Goal: Information Seeking & Learning: Learn about a topic

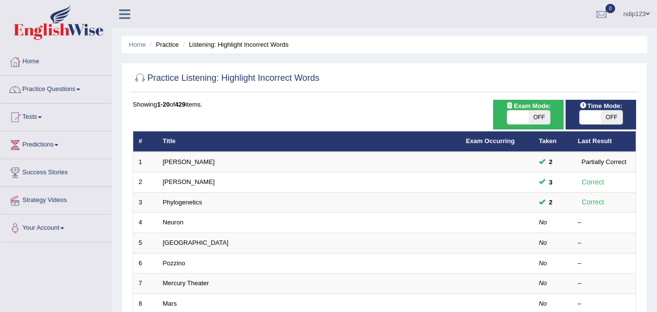
click at [461, 21] on ul "ndip123 Toggle navigation Username: ndip123 Access Type: Online Subscription: D…" at bounding box center [466, 14] width 382 height 28
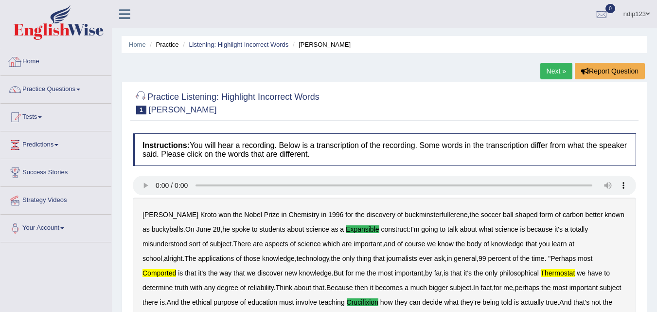
click at [45, 62] on link "Home" at bounding box center [55, 60] width 111 height 24
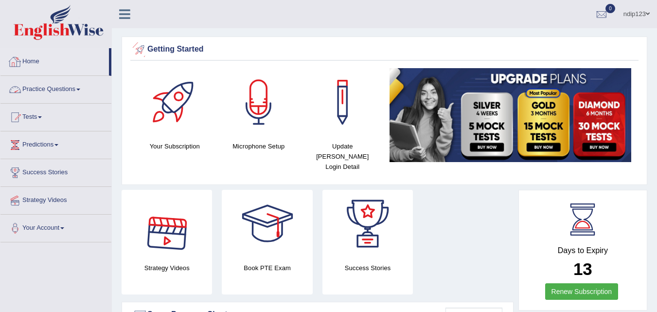
click at [41, 89] on link "Practice Questions" at bounding box center [55, 88] width 111 height 24
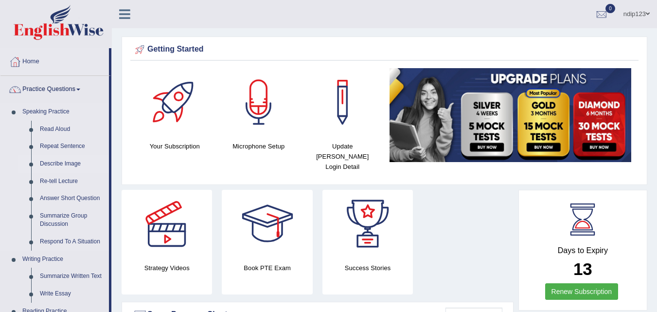
click at [53, 163] on link "Describe Image" at bounding box center [71, 164] width 73 height 18
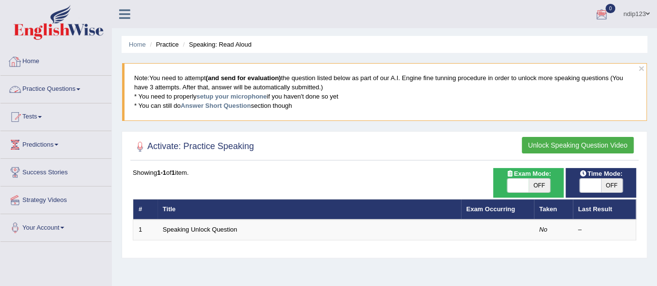
click at [35, 60] on link "Home" at bounding box center [55, 60] width 111 height 24
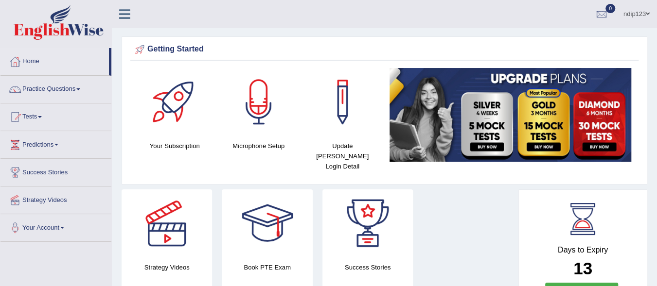
click at [52, 88] on link "Practice Questions" at bounding box center [55, 88] width 111 height 24
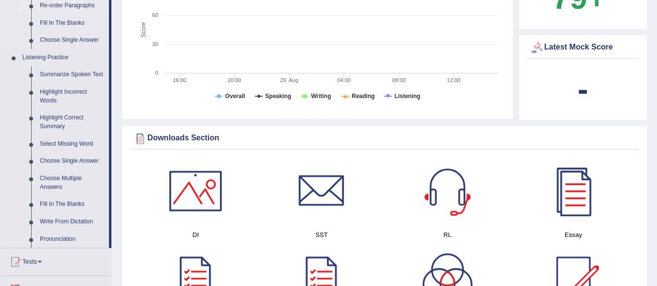
scroll to position [389, 0]
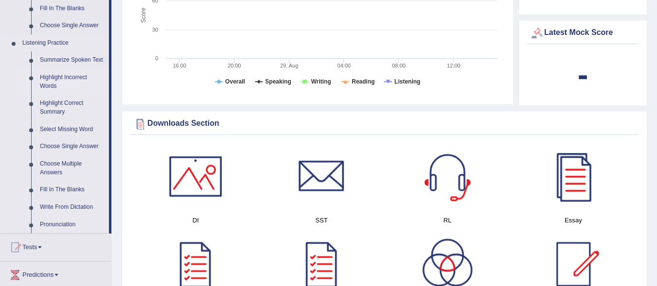
click at [61, 78] on link "Highlight Incorrect Words" at bounding box center [71, 82] width 73 height 26
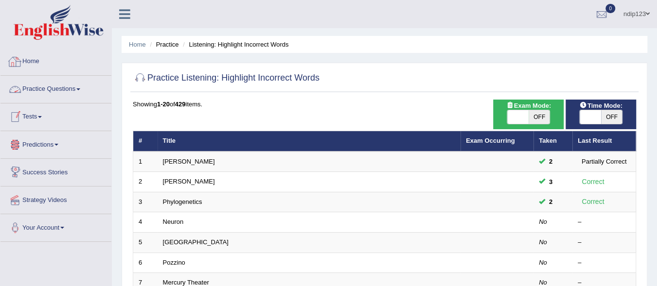
click at [35, 61] on link "Home" at bounding box center [55, 60] width 111 height 24
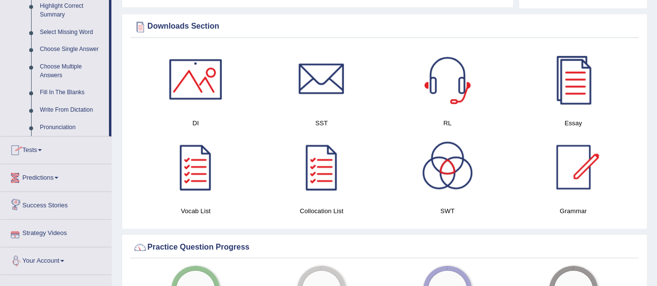
scroll to position [438, 0]
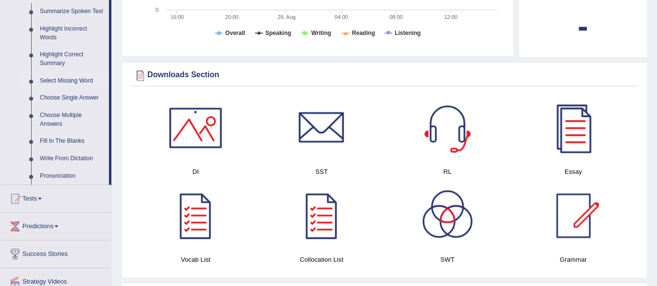
click at [59, 78] on link "Select Missing Word" at bounding box center [71, 81] width 73 height 18
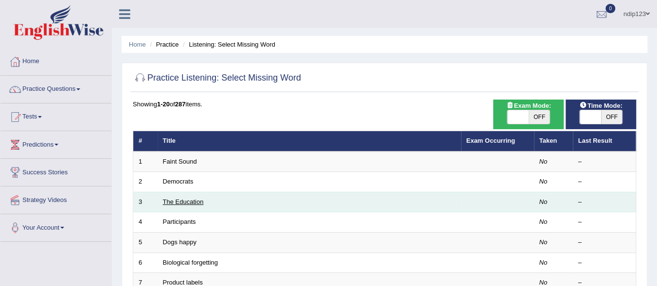
click at [185, 204] on link "The Education" at bounding box center [183, 201] width 41 height 7
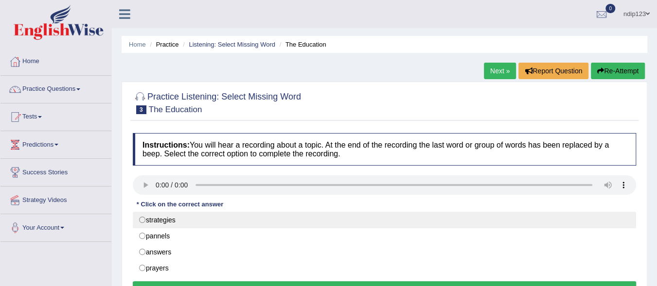
click at [144, 217] on label "strategies" at bounding box center [384, 220] width 503 height 17
radio input "true"
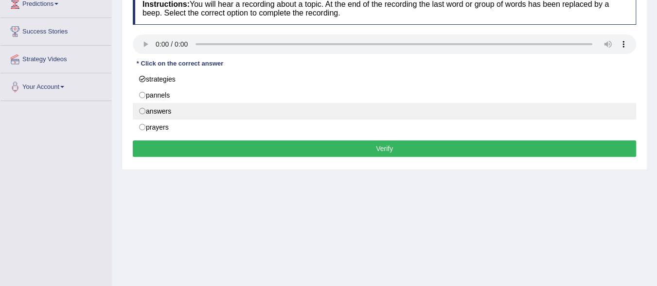
scroll to position [146, 0]
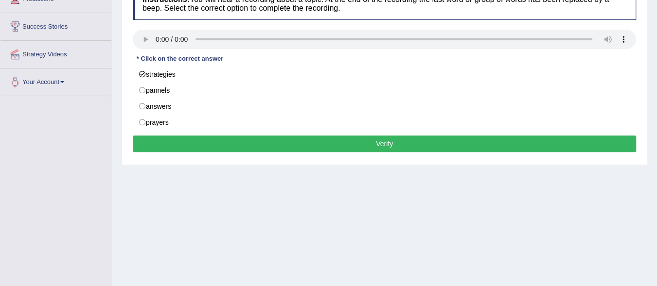
click at [390, 142] on button "Verify" at bounding box center [384, 144] width 503 height 17
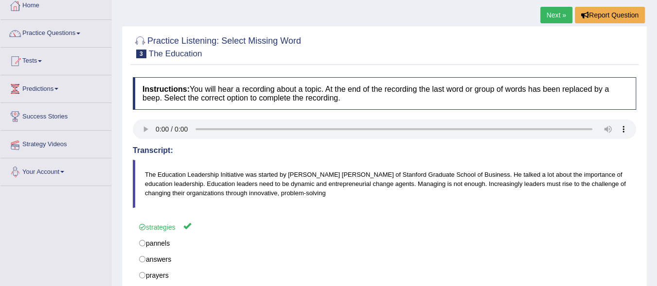
scroll to position [49, 0]
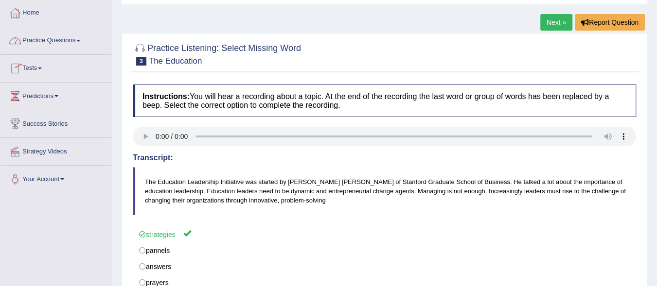
click at [42, 40] on link "Practice Questions" at bounding box center [55, 39] width 111 height 24
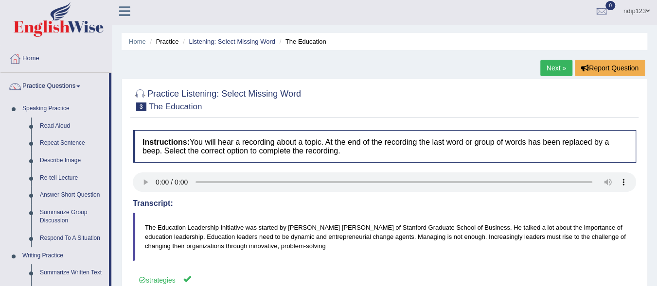
scroll to position [0, 0]
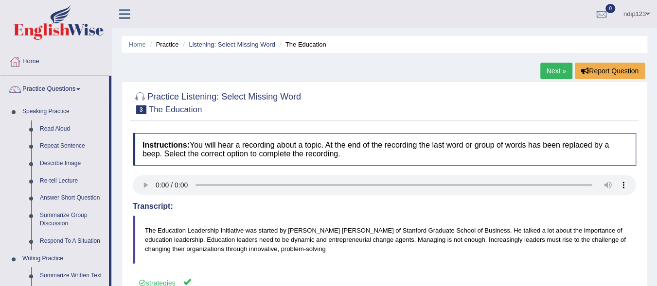
click at [552, 70] on link "Next »" at bounding box center [556, 71] width 32 height 17
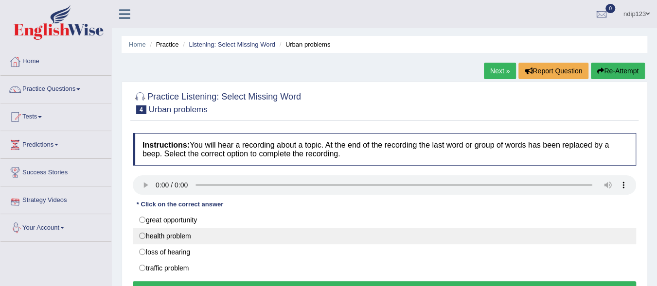
click at [142, 235] on label "health problem" at bounding box center [384, 236] width 503 height 17
radio input "true"
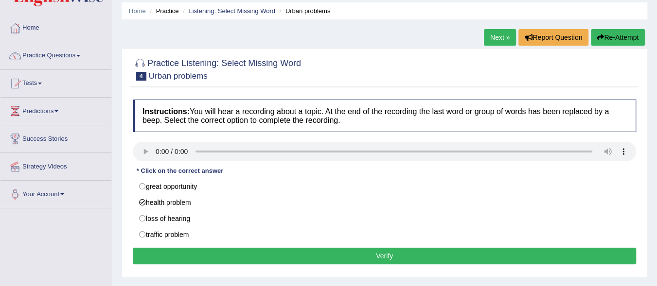
scroll to position [49, 0]
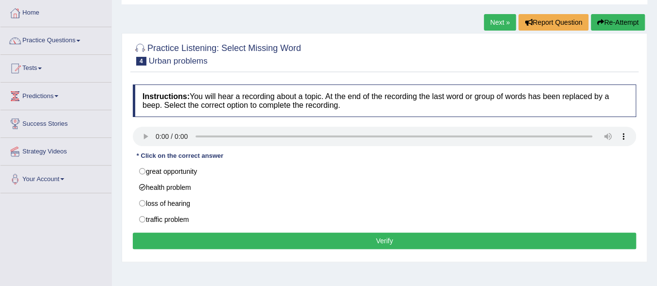
click at [409, 240] on button "Verify" at bounding box center [384, 241] width 503 height 17
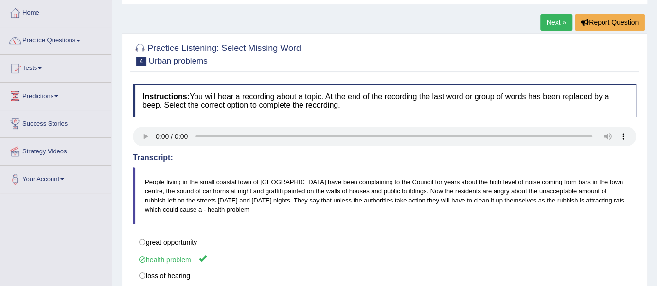
click at [556, 22] on link "Next »" at bounding box center [556, 22] width 32 height 17
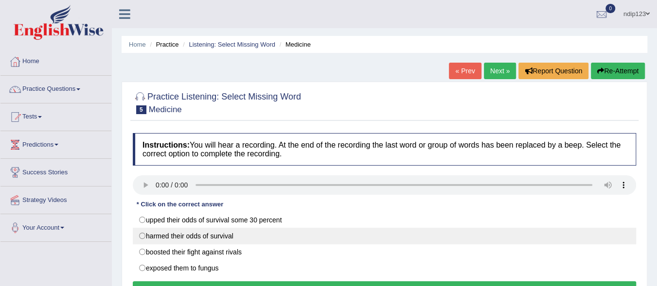
click at [143, 233] on label "harmed their odds of survival" at bounding box center [384, 236] width 503 height 17
radio input "true"
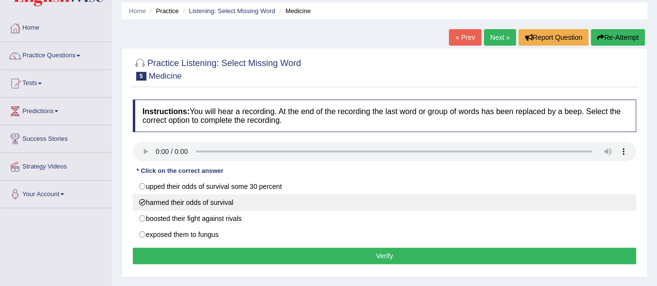
scroll to position [49, 0]
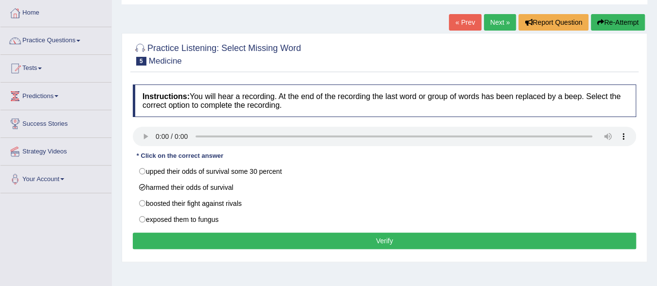
click at [397, 238] on button "Verify" at bounding box center [384, 241] width 503 height 17
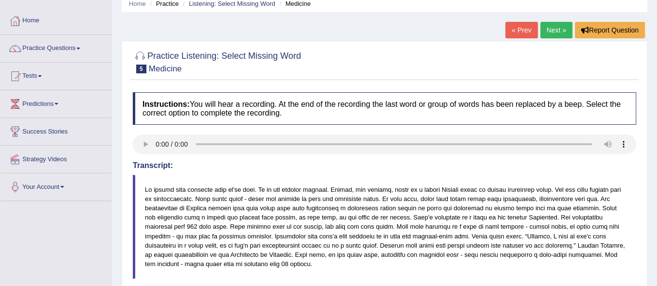
scroll to position [0, 0]
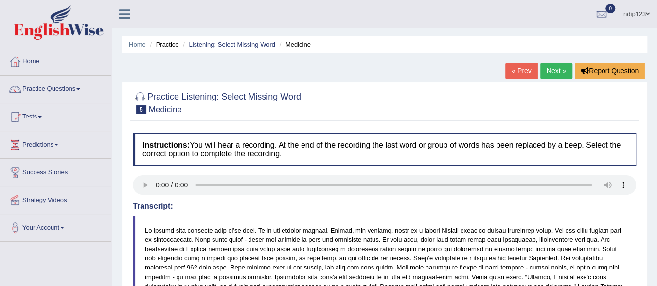
click at [553, 70] on link "Next »" at bounding box center [556, 71] width 32 height 17
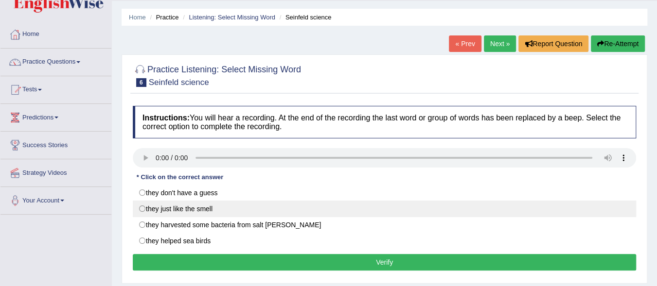
scroll to position [49, 0]
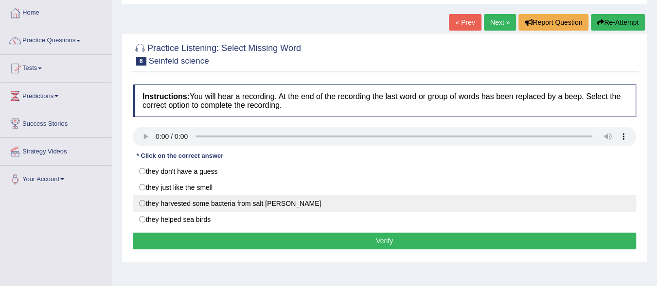
click at [142, 201] on label "they harvested some bacteria from salt marsh" at bounding box center [384, 203] width 503 height 17
radio input "true"
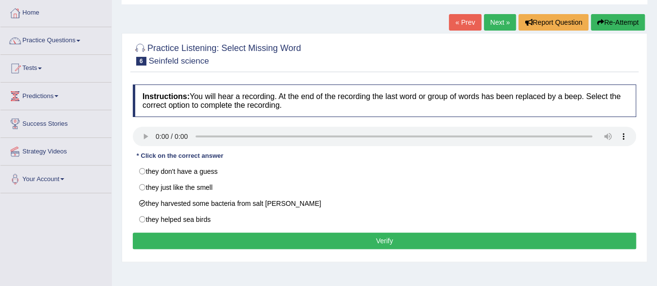
click at [396, 235] on button "Verify" at bounding box center [384, 241] width 503 height 17
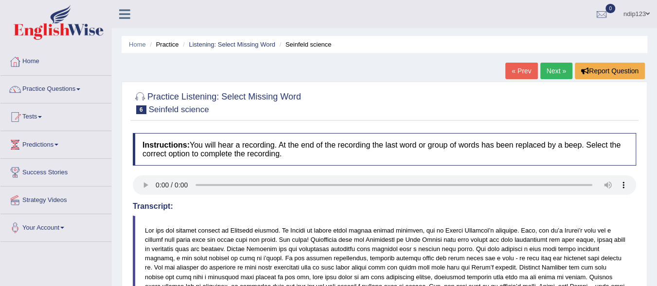
scroll to position [0, 0]
click at [555, 71] on link "Next »" at bounding box center [556, 71] width 32 height 17
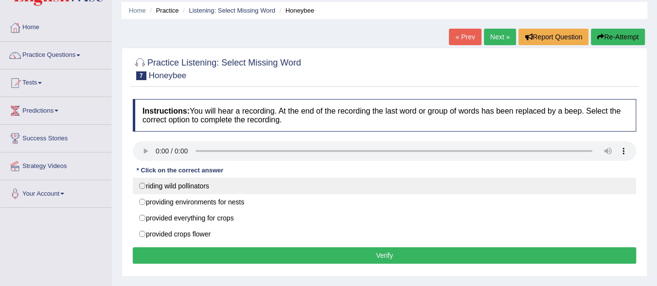
scroll to position [97, 0]
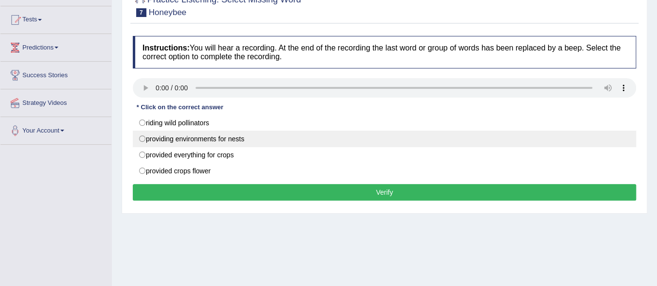
click at [142, 137] on label "providing environments for nests" at bounding box center [384, 139] width 503 height 17
radio input "true"
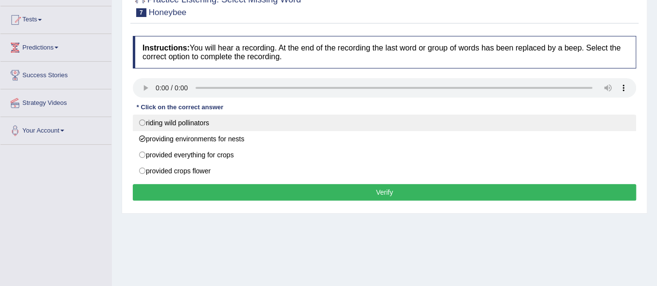
click at [141, 120] on label "riding wild pollinators" at bounding box center [384, 123] width 503 height 17
radio input "true"
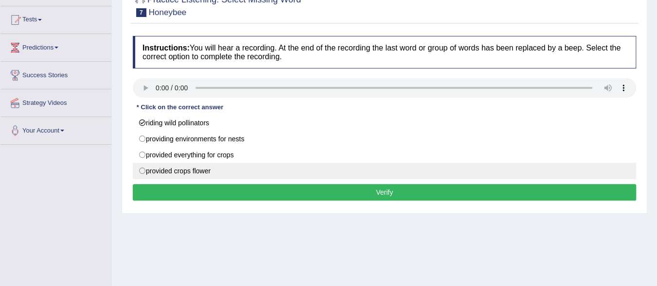
click at [142, 168] on label "provided crops flower" at bounding box center [384, 171] width 503 height 17
radio input "true"
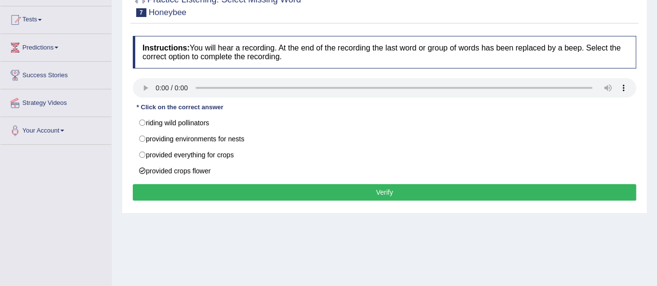
click at [386, 190] on button "Verify" at bounding box center [384, 192] width 503 height 17
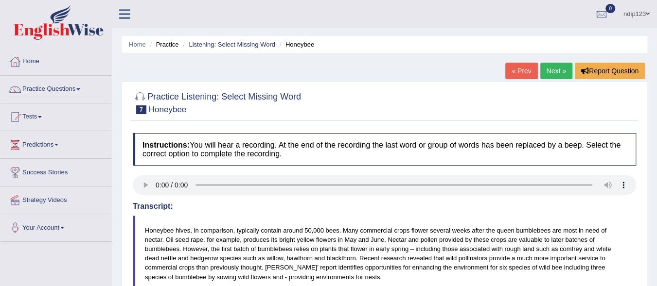
scroll to position [0, 0]
click at [42, 90] on link "Practice Questions" at bounding box center [55, 88] width 111 height 24
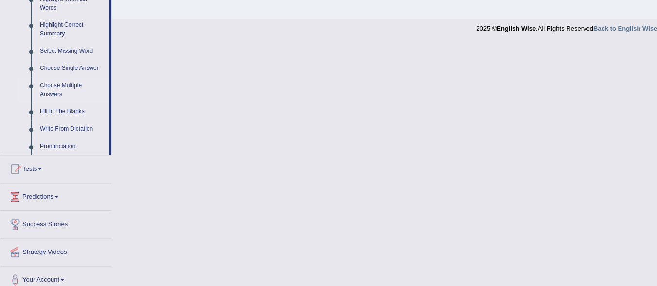
scroll to position [474, 0]
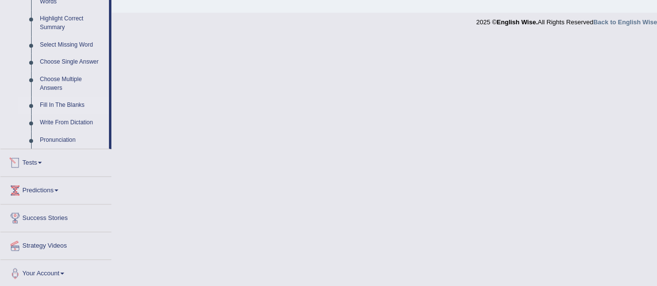
click at [59, 105] on link "Fill In The Blanks" at bounding box center [71, 106] width 73 height 18
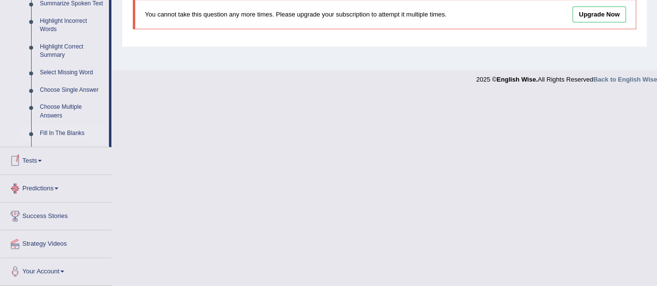
scroll to position [329, 0]
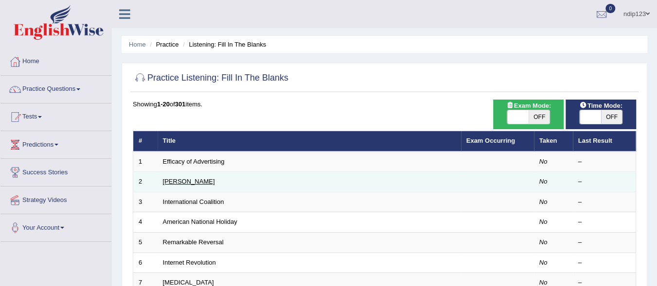
click at [185, 179] on link "[PERSON_NAME]" at bounding box center [189, 181] width 52 height 7
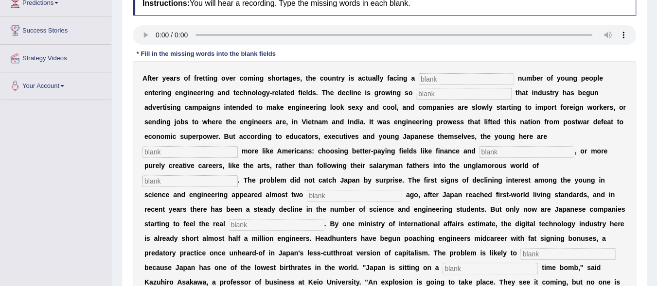
scroll to position [45, 0]
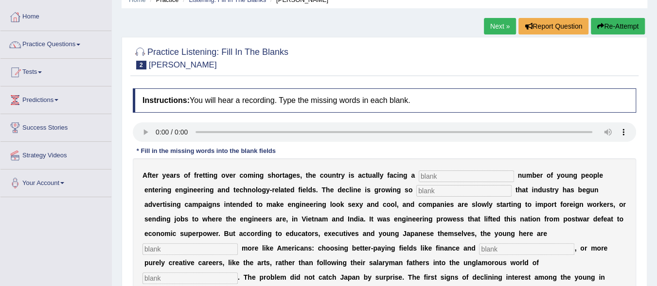
click at [439, 176] on input "text" at bounding box center [466, 177] width 95 height 12
type input "duelling"
click at [455, 192] on input "text" at bounding box center [463, 191] width 95 height 12
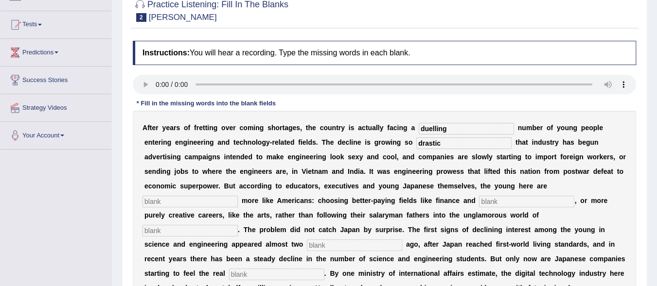
scroll to position [93, 0]
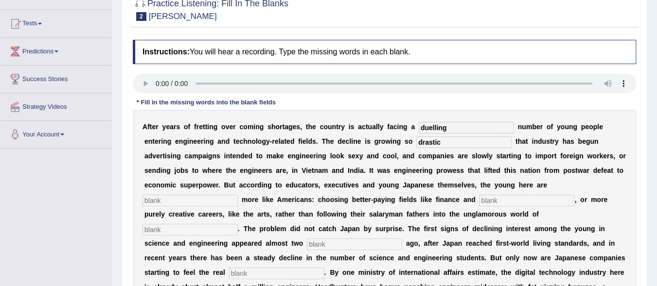
type input "drastic"
click at [202, 196] on input "text" at bounding box center [189, 201] width 95 height 12
type input "behaving"
click at [506, 198] on input "text" at bounding box center [526, 201] width 95 height 12
type input "medicine"
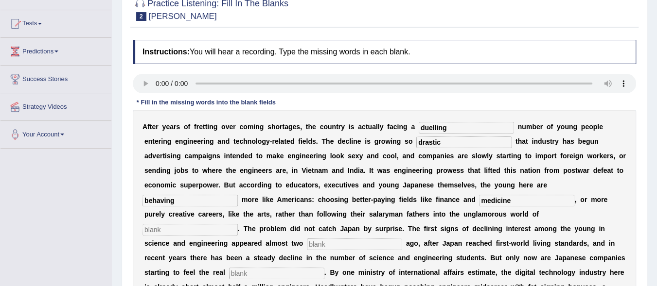
click at [193, 229] on input "text" at bounding box center [189, 230] width 95 height 12
type input "manufacturing"
click at [335, 246] on input "text" at bounding box center [354, 245] width 95 height 12
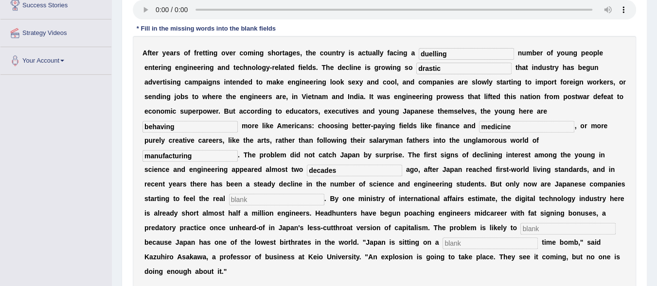
scroll to position [191, 0]
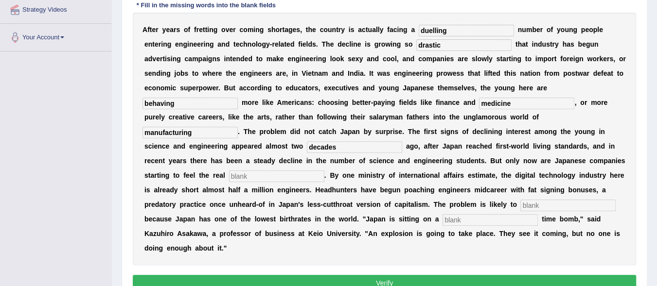
type input "decades"
click at [262, 176] on input "text" at bounding box center [276, 177] width 95 height 12
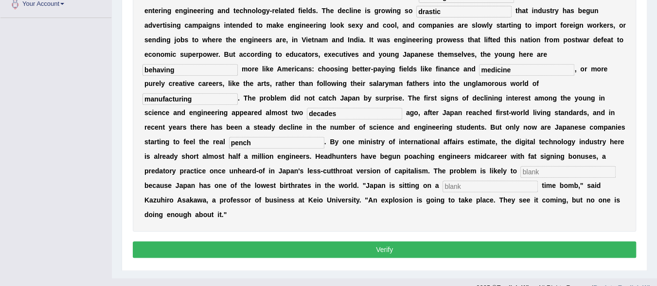
scroll to position [239, 0]
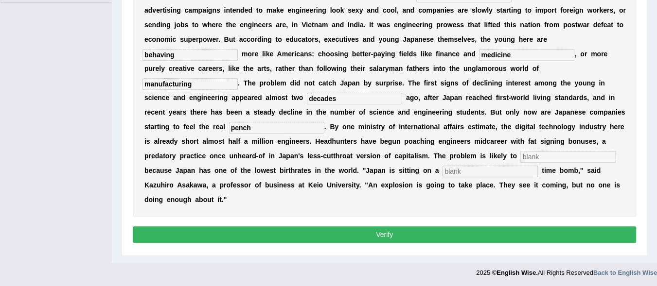
type input "pench"
click at [532, 155] on input "text" at bounding box center [567, 157] width 95 height 12
type input "worsen"
click at [475, 167] on input "text" at bounding box center [490, 172] width 95 height 12
type input "democraphic"
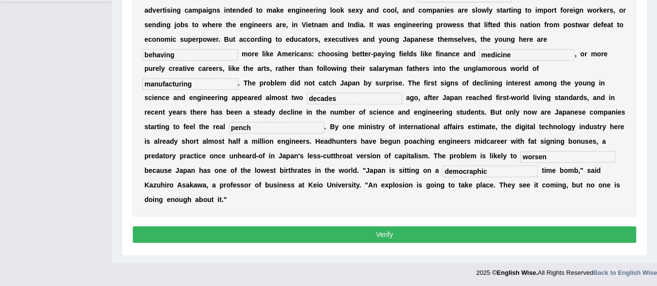
click at [238, 126] on input "pench" at bounding box center [276, 128] width 95 height 12
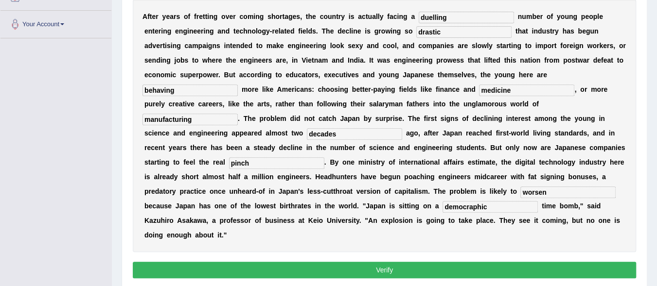
scroll to position [191, 0]
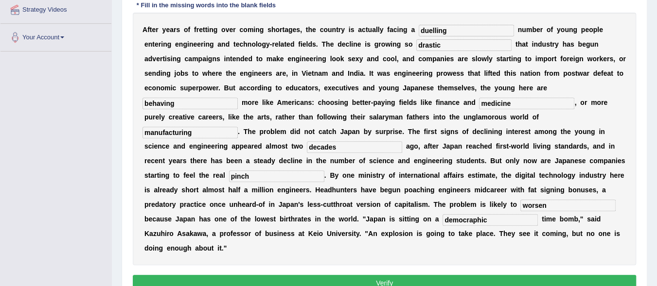
type input "pinch"
click at [431, 27] on input "duelling" at bounding box center [466, 31] width 95 height 12
click at [426, 30] on input "duelling" at bounding box center [466, 31] width 95 height 12
click at [437, 31] on input "dwuelling" at bounding box center [466, 31] width 95 height 12
type input "dwingling"
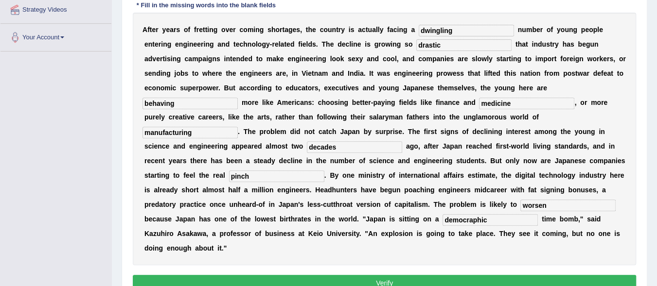
click at [488, 219] on input "democraphic" at bounding box center [490, 220] width 95 height 12
click at [473, 218] on input "democraphic" at bounding box center [490, 220] width 95 height 12
click at [465, 219] on input "democraphic" at bounding box center [490, 220] width 95 height 12
click at [466, 218] on input "democgraphic" at bounding box center [490, 220] width 95 height 12
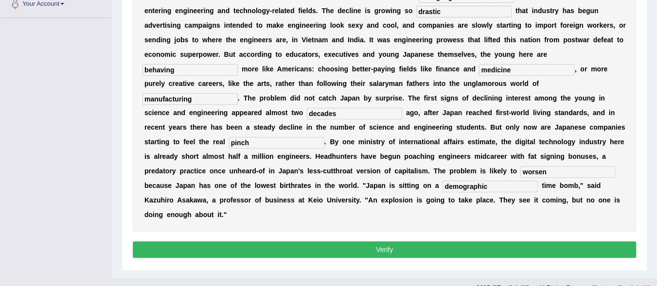
scroll to position [239, 0]
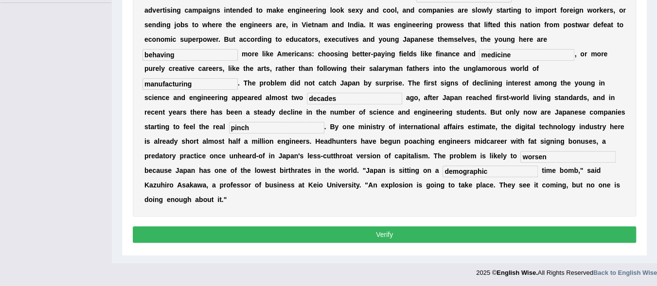
type input "demographic"
click at [382, 233] on button "Verify" at bounding box center [384, 235] width 503 height 17
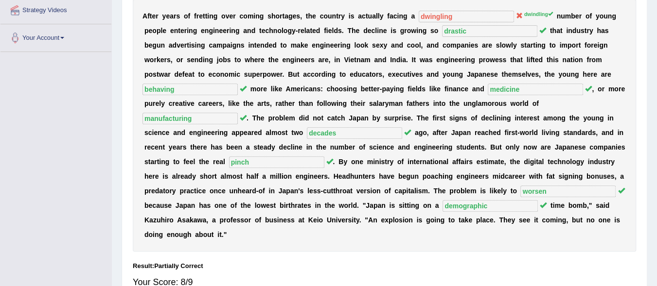
scroll to position [175, 0]
